Goal: Task Accomplishment & Management: Use online tool/utility

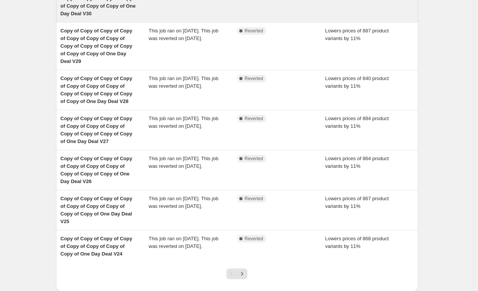
scroll to position [252, 0]
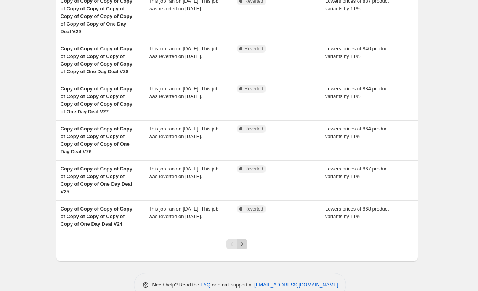
click at [239, 239] on button "Next" at bounding box center [242, 244] width 11 height 11
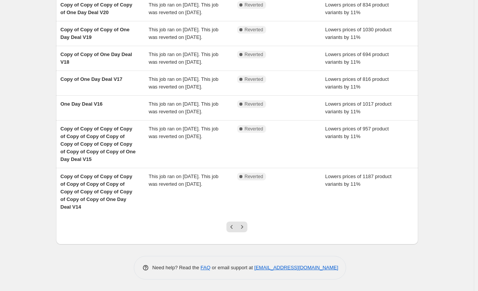
scroll to position [199, 0]
click at [245, 227] on icon "Next" at bounding box center [242, 227] width 8 height 8
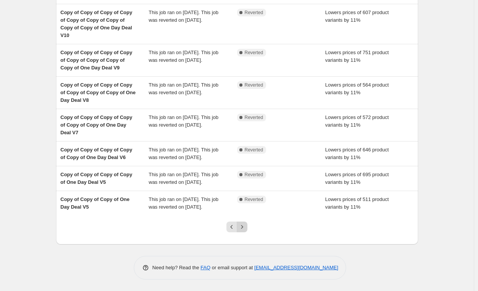
click at [239, 226] on button "Next" at bounding box center [242, 226] width 11 height 11
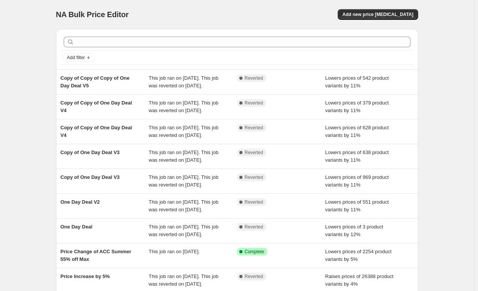
scroll to position [168, 0]
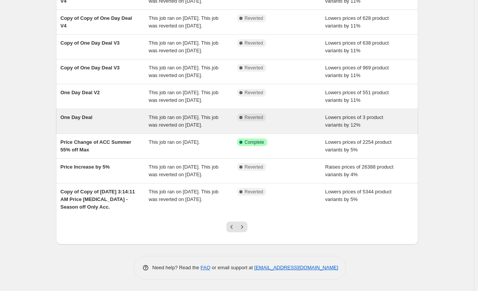
click at [225, 114] on div "This job ran on [DATE]. This job was reverted on [DATE]." at bounding box center [193, 121] width 88 height 15
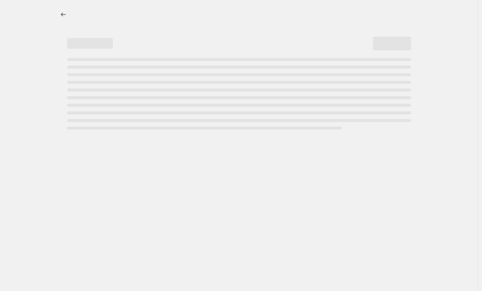
select select "percentage"
select select "tag"
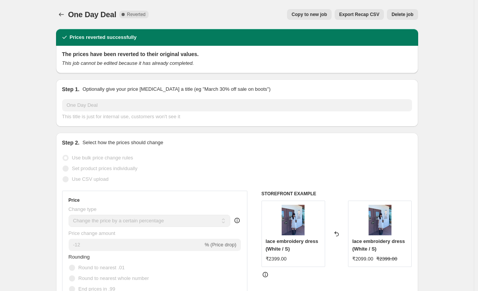
scroll to position [135, 0]
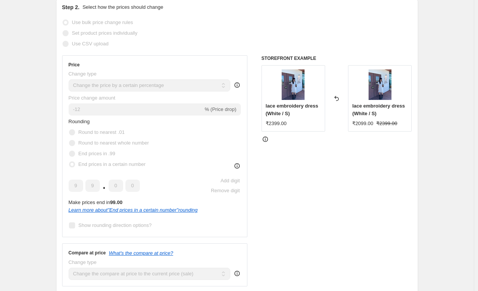
click at [274, 103] on span "lace embroidery dress (White / S)" at bounding box center [292, 109] width 53 height 13
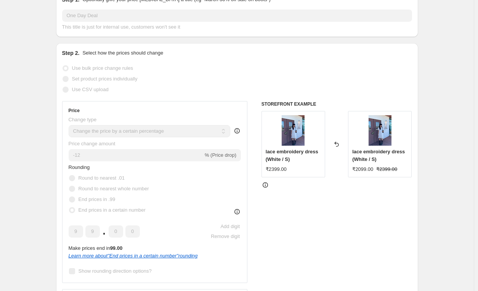
scroll to position [117, 0]
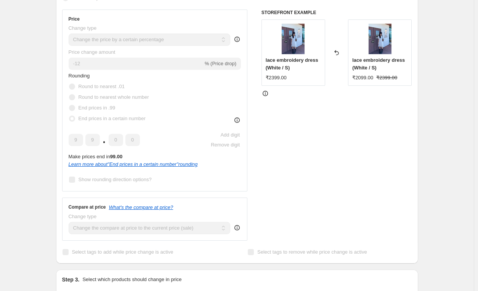
scroll to position [0, 0]
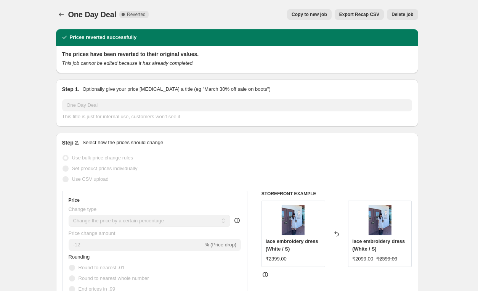
click at [69, 21] on div "One Day Deal. This page is ready One Day Deal Complete Reverted Copy to new job…" at bounding box center [237, 14] width 362 height 29
click at [65, 19] on button "Price change jobs" at bounding box center [61, 14] width 11 height 11
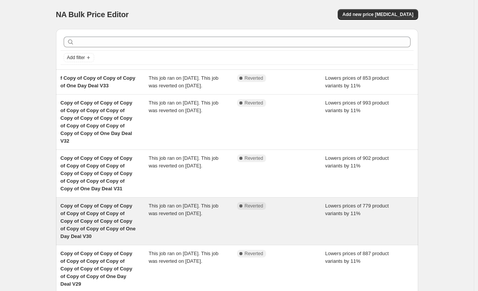
scroll to position [252, 0]
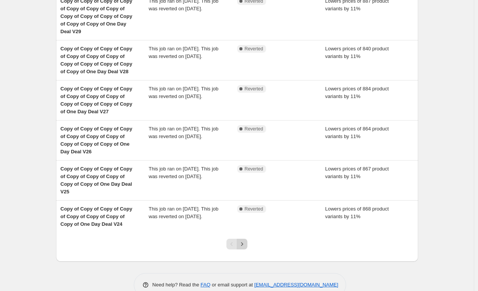
click at [244, 240] on icon "Next" at bounding box center [242, 244] width 8 height 8
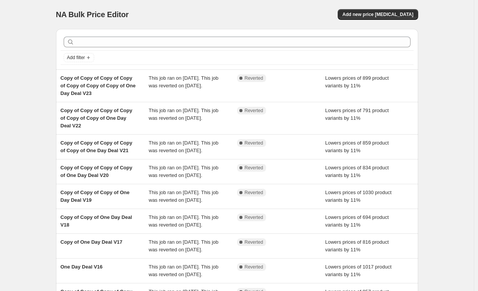
scroll to position [199, 0]
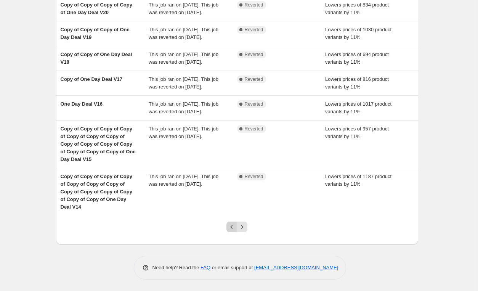
click at [231, 227] on icon "Previous" at bounding box center [232, 227] width 8 height 8
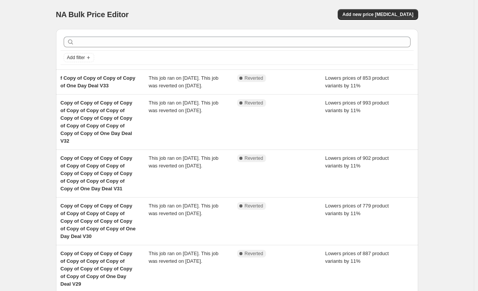
scroll to position [252, 0]
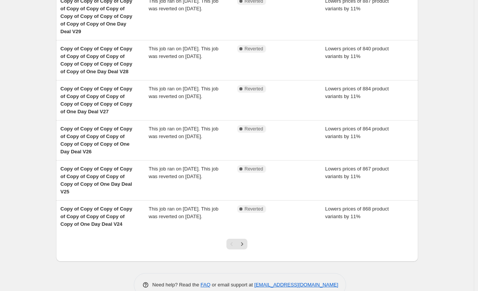
click at [248, 233] on div at bounding box center [236, 246] width 31 height 29
click at [245, 240] on icon "Next" at bounding box center [242, 244] width 8 height 8
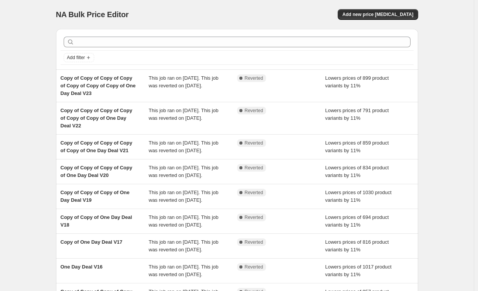
scroll to position [199, 0]
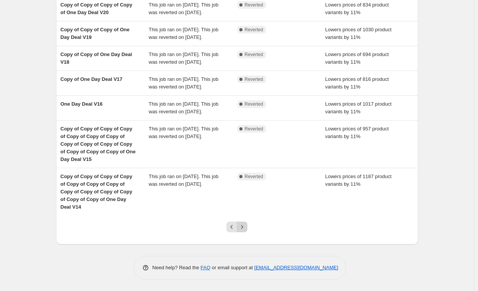
click at [243, 229] on icon "Next" at bounding box center [242, 227] width 8 height 8
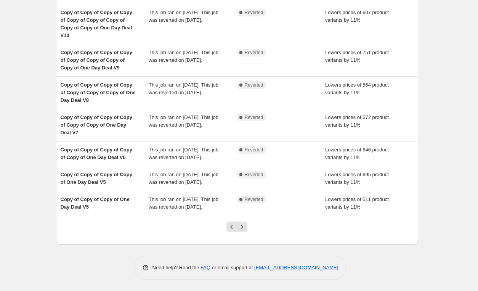
click at [243, 229] on icon "Next" at bounding box center [242, 227] width 8 height 8
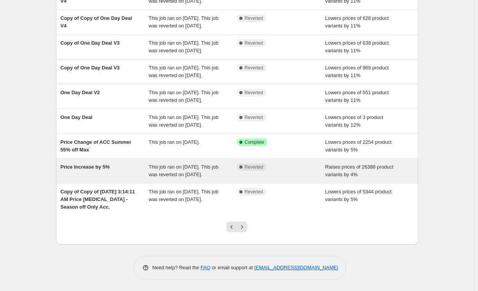
scroll to position [117, 0]
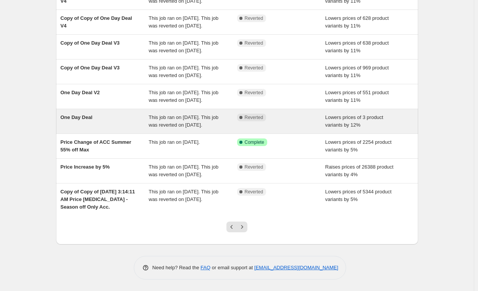
click at [250, 129] on div "Complete Reverted" at bounding box center [281, 121] width 88 height 15
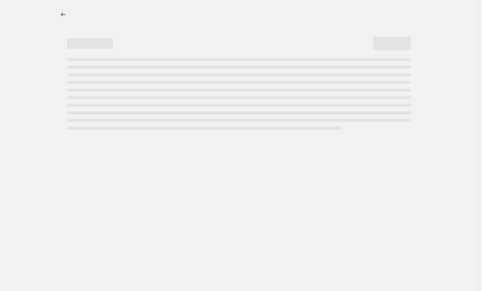
select select "percentage"
select select "tag"
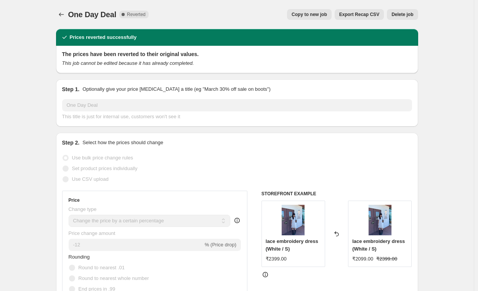
click at [354, 15] on span "Export Recap CSV" at bounding box center [359, 14] width 40 height 6
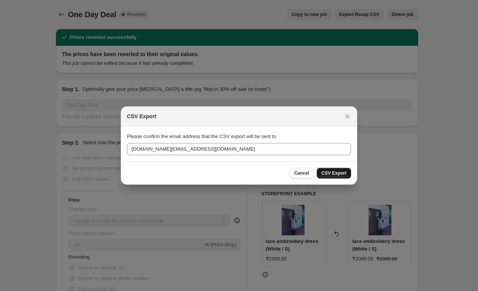
click at [340, 176] on span "CSV Export" at bounding box center [333, 173] width 25 height 6
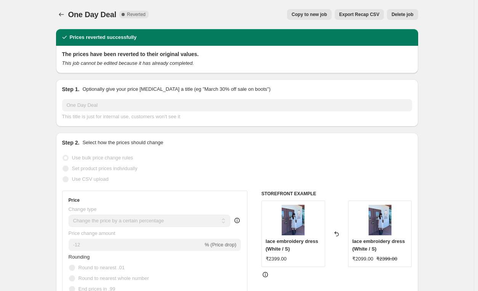
click at [232, 140] on div "Step 2. Select how the prices should change" at bounding box center [237, 143] width 350 height 8
click at [264, 122] on div "Step 1. Optionally give your price [MEDICAL_DATA] a title (eg "March 30% off sa…" at bounding box center [237, 102] width 362 height 47
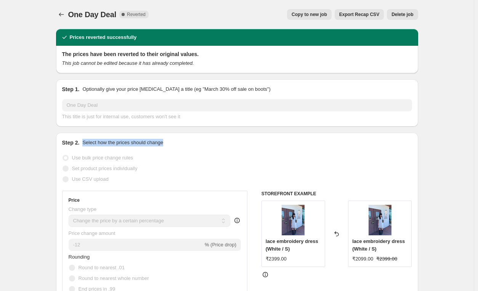
click at [65, 16] on icon "Price change jobs" at bounding box center [62, 15] width 8 height 8
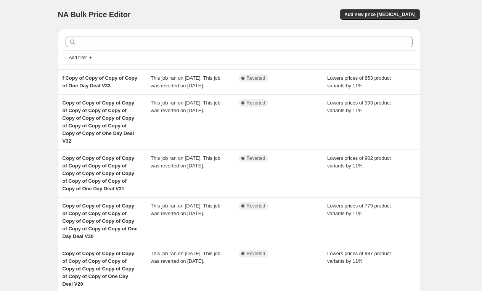
click at [52, 120] on div "NA Bulk Price Editor. This page is ready NA Bulk Price Editor Add new price [ME…" at bounding box center [239, 280] width 380 height 560
click at [444, 221] on div "NA Bulk Price Editor. This page is ready NA Bulk Price Editor Add new price [ME…" at bounding box center [237, 280] width 474 height 560
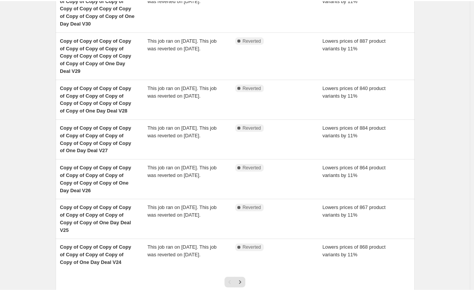
scroll to position [252, 0]
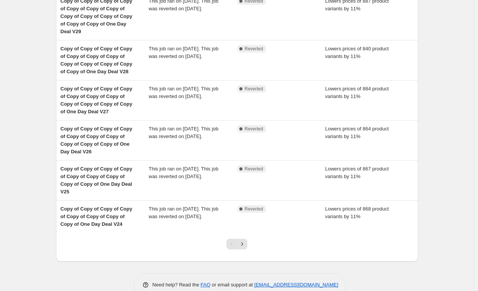
click at [31, 83] on div "NA Bulk Price Editor. This page is ready NA Bulk Price Editor Add new price [ME…" at bounding box center [237, 28] width 474 height 560
